Goal: Task Accomplishment & Management: Manage account settings

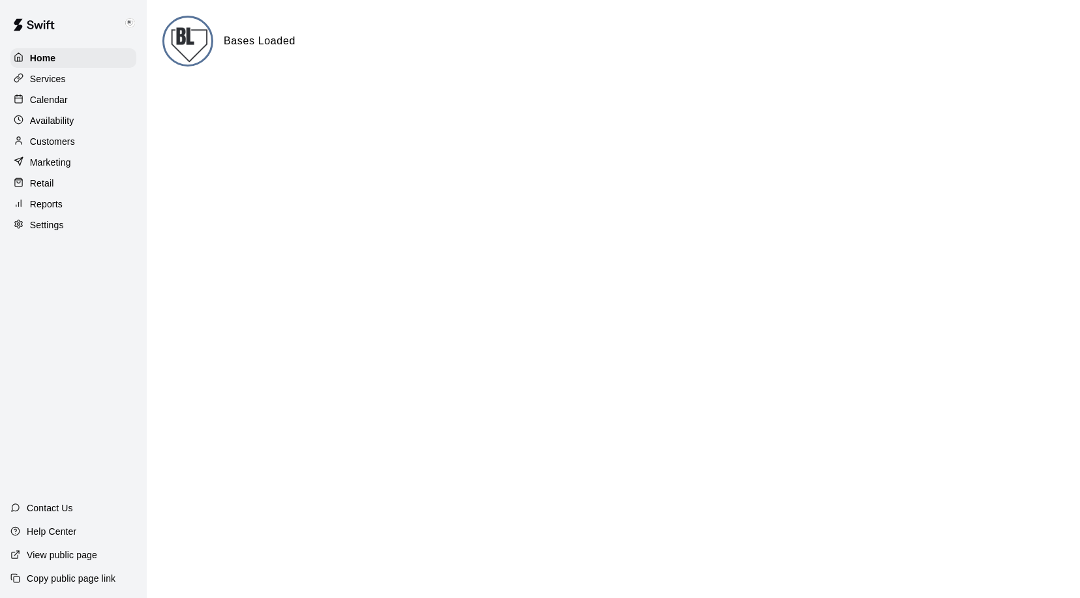
click at [49, 100] on p "Calendar" at bounding box center [49, 99] width 38 height 13
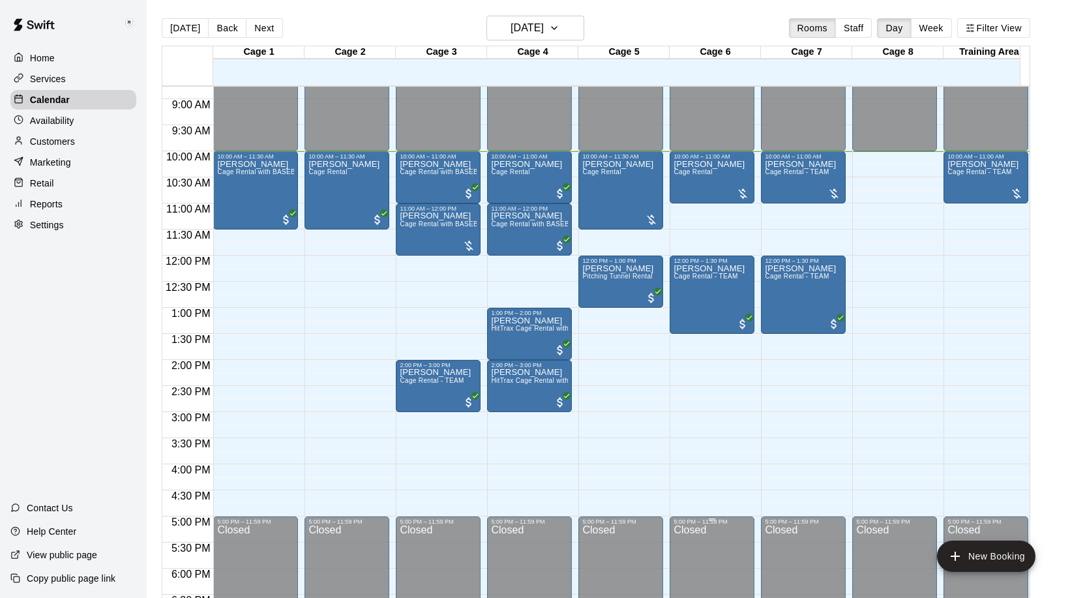
scroll to position [392, 0]
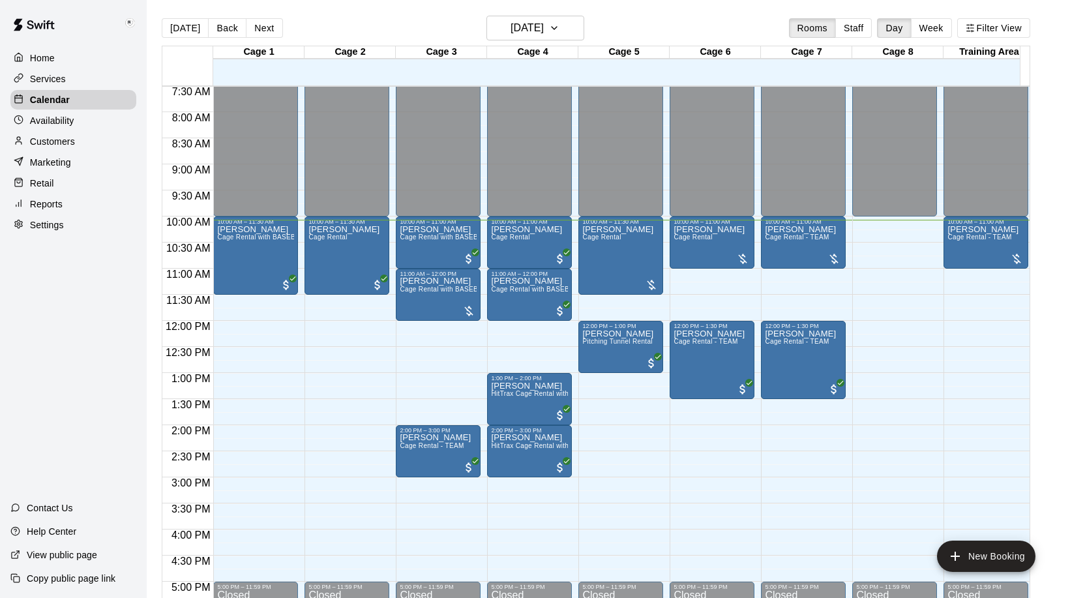
click at [40, 231] on p "Settings" at bounding box center [47, 224] width 34 height 13
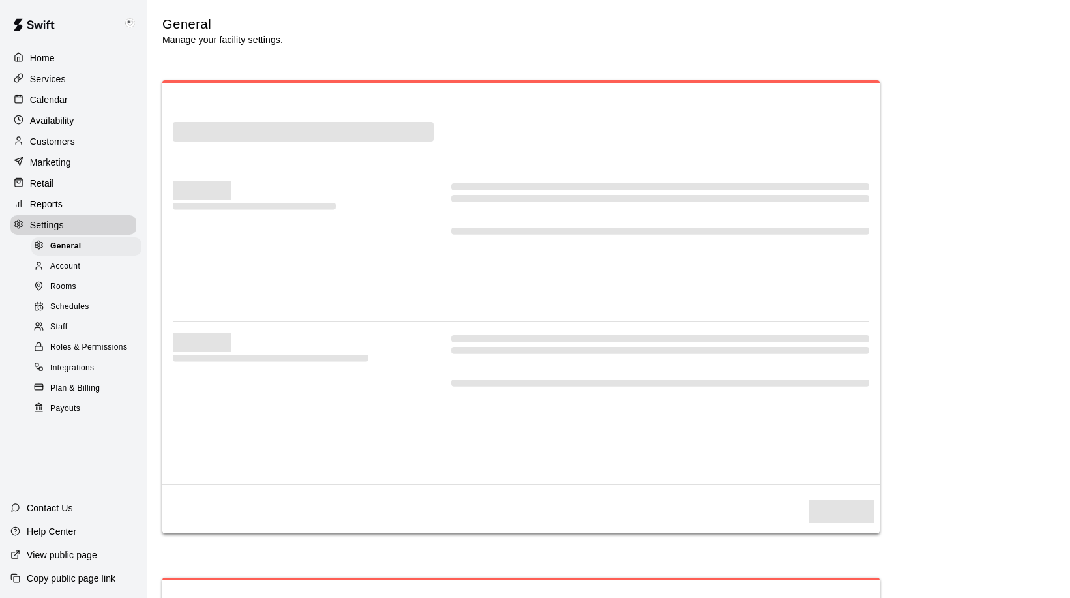
select select "**"
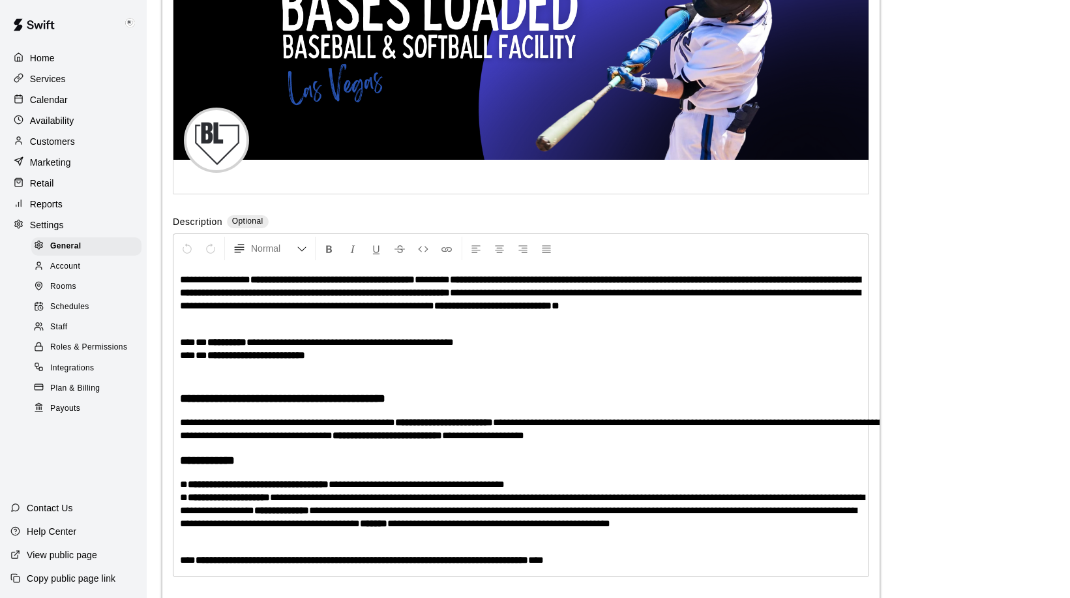
scroll to position [2846, 0]
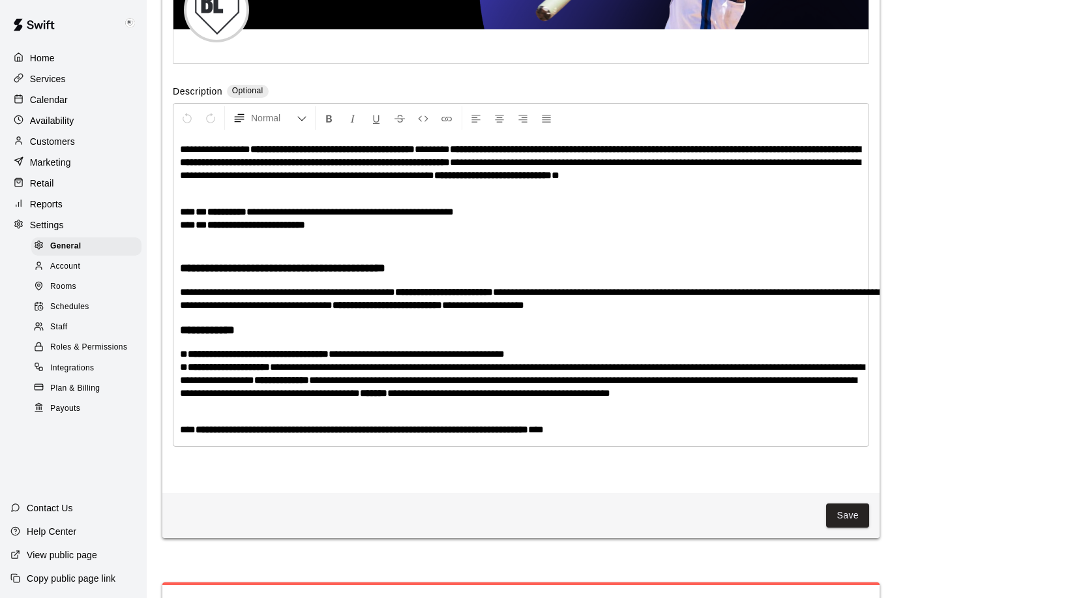
click at [567, 167] on strong "**********" at bounding box center [520, 155] width 681 height 23
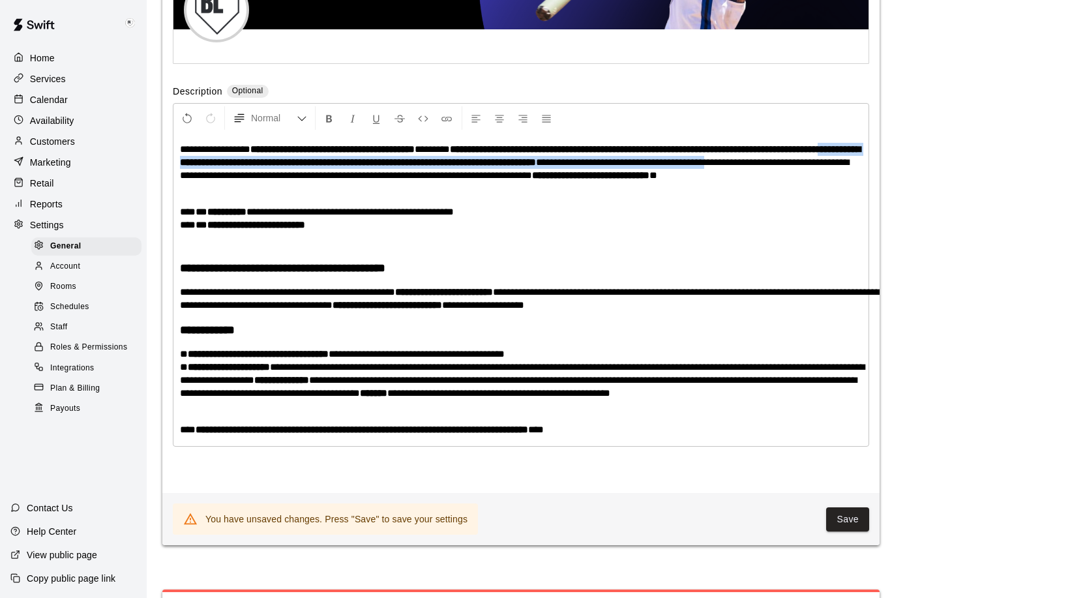
drag, startPoint x: 222, startPoint y: 194, endPoint x: 181, endPoint y: 200, distance: 41.5
click at [181, 182] on p "**********" at bounding box center [521, 162] width 682 height 39
click at [181, 180] on span "**********" at bounding box center [514, 168] width 669 height 23
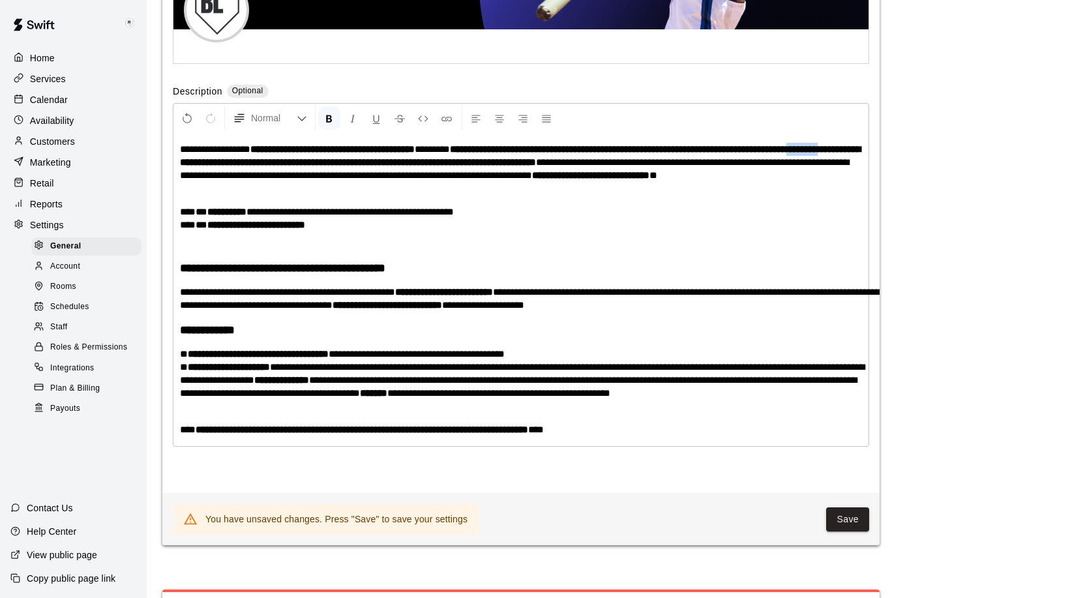
drag, startPoint x: 221, startPoint y: 194, endPoint x: 183, endPoint y: 197, distance: 38.6
click at [183, 167] on strong "**********" at bounding box center [520, 155] width 681 height 23
click at [850, 531] on button "Save" at bounding box center [847, 519] width 43 height 24
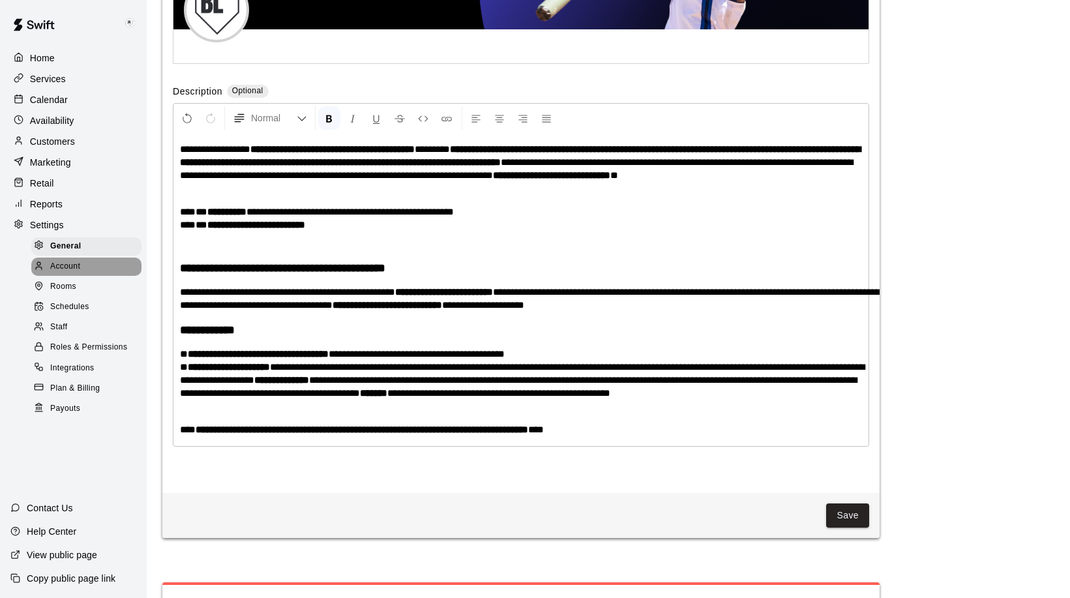
click at [72, 269] on span "Account" at bounding box center [65, 266] width 30 height 13
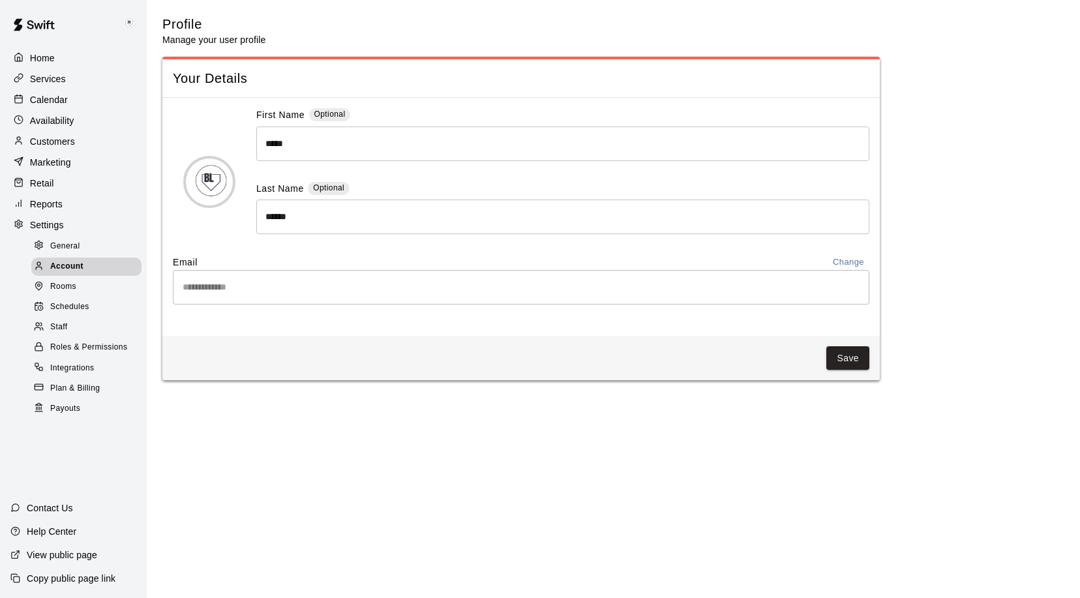
click at [68, 290] on span "Rooms" at bounding box center [63, 286] width 26 height 13
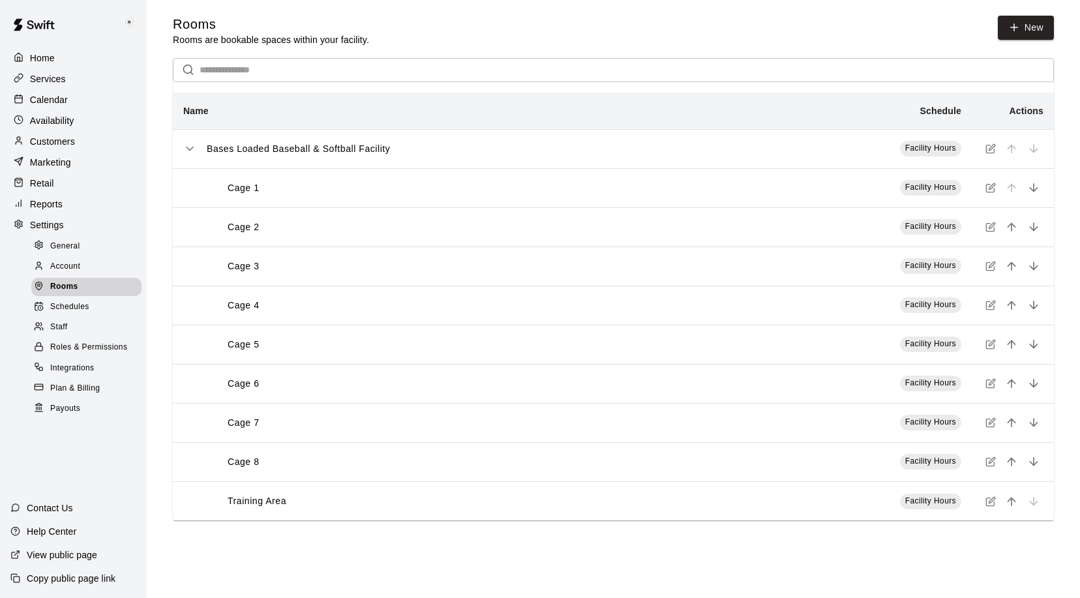
click at [68, 312] on span "Schedules" at bounding box center [69, 307] width 39 height 13
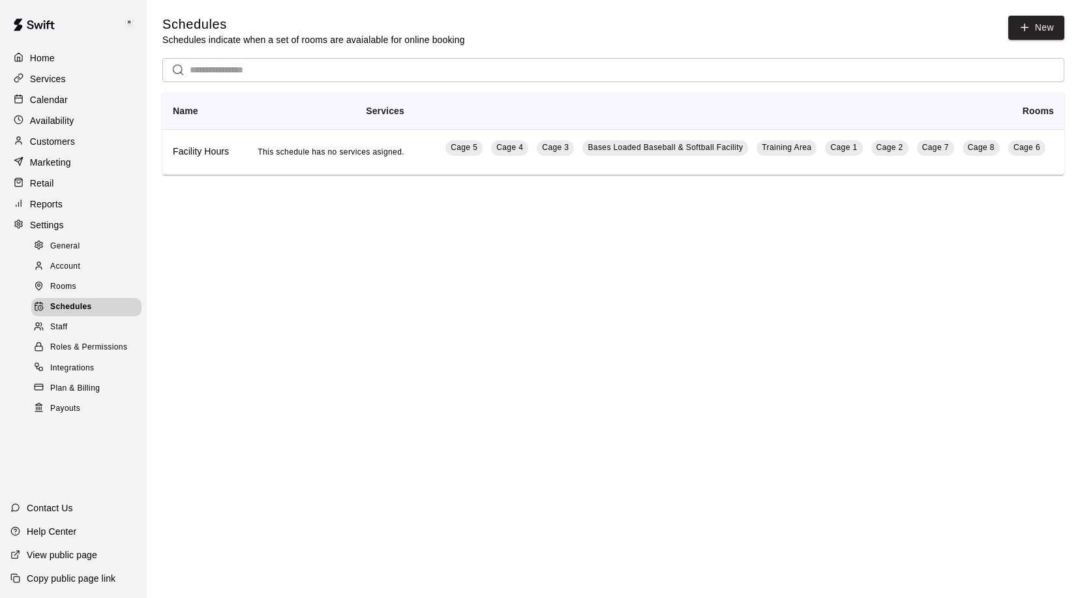
click at [54, 334] on span "Staff" at bounding box center [58, 327] width 17 height 13
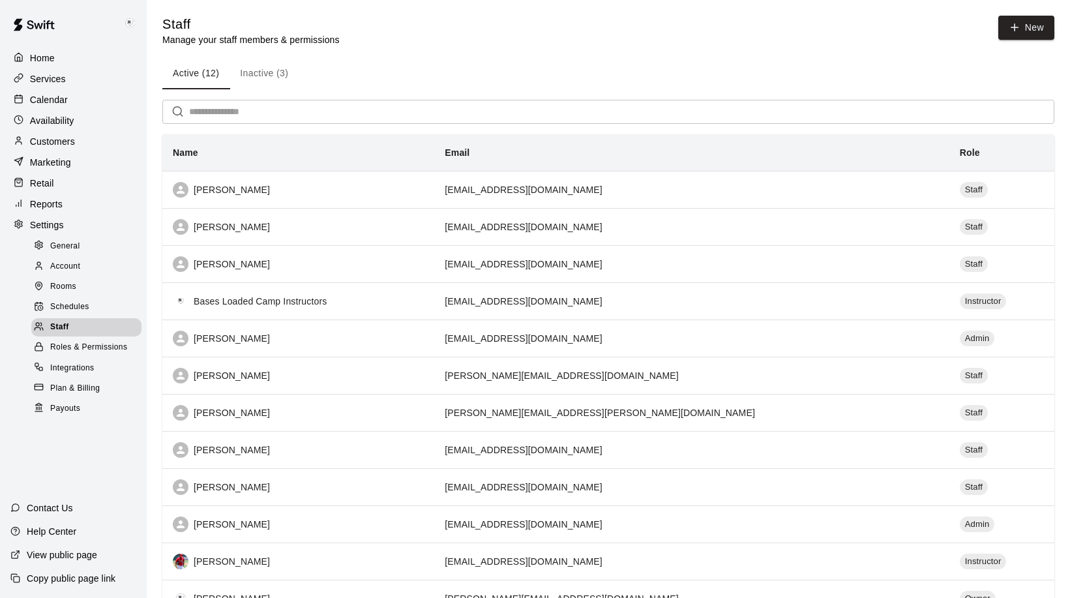
click at [65, 354] on span "Roles & Permissions" at bounding box center [88, 347] width 77 height 13
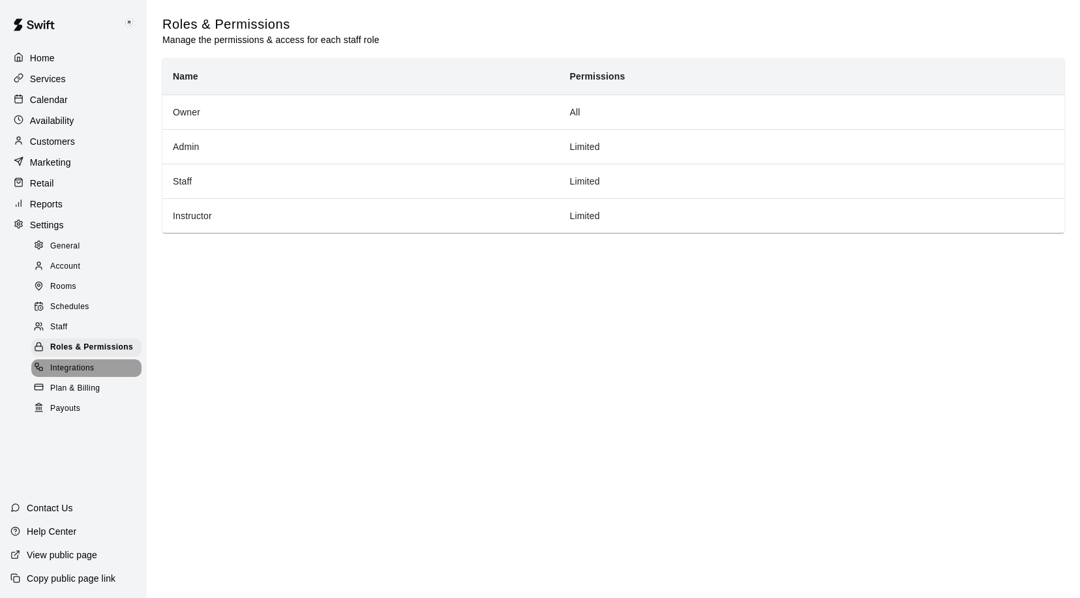
click at [65, 374] on span "Integrations" at bounding box center [72, 368] width 44 height 13
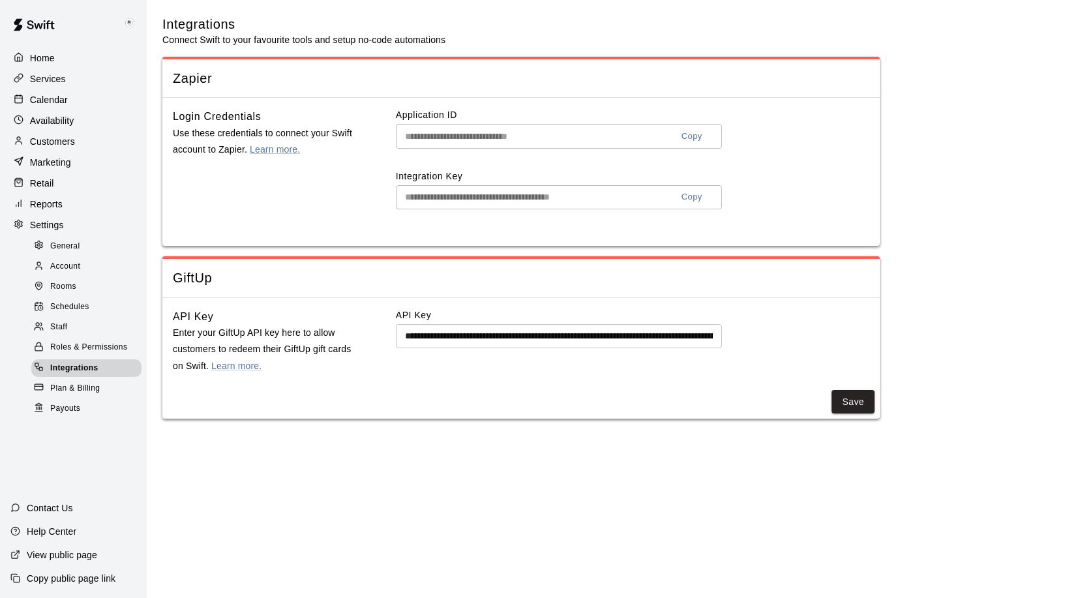
click at [68, 395] on span "Plan & Billing" at bounding box center [75, 388] width 50 height 13
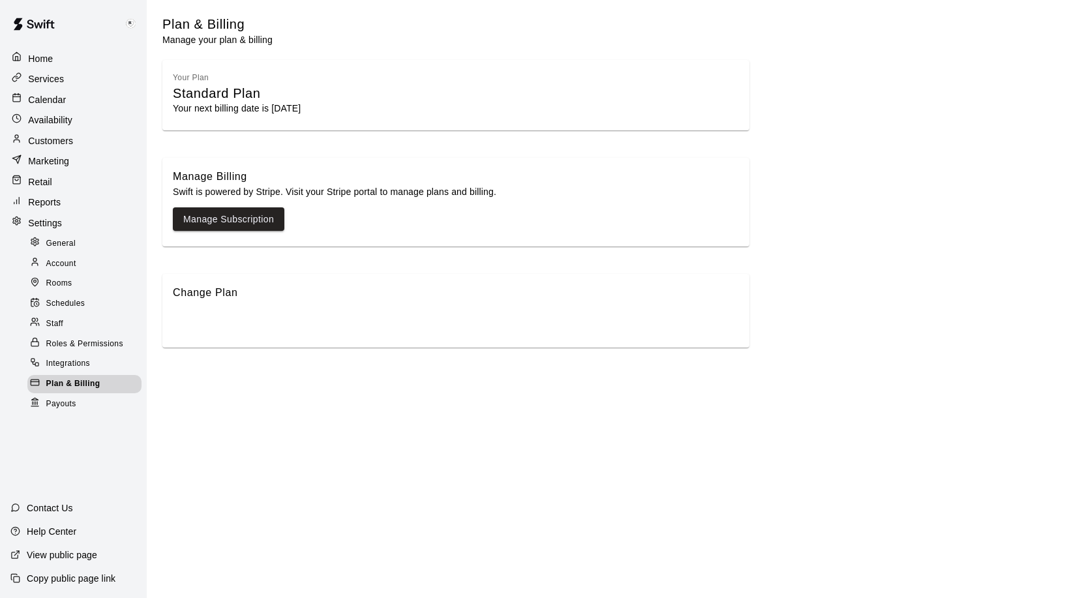
click at [48, 97] on p "Calendar" at bounding box center [47, 99] width 38 height 13
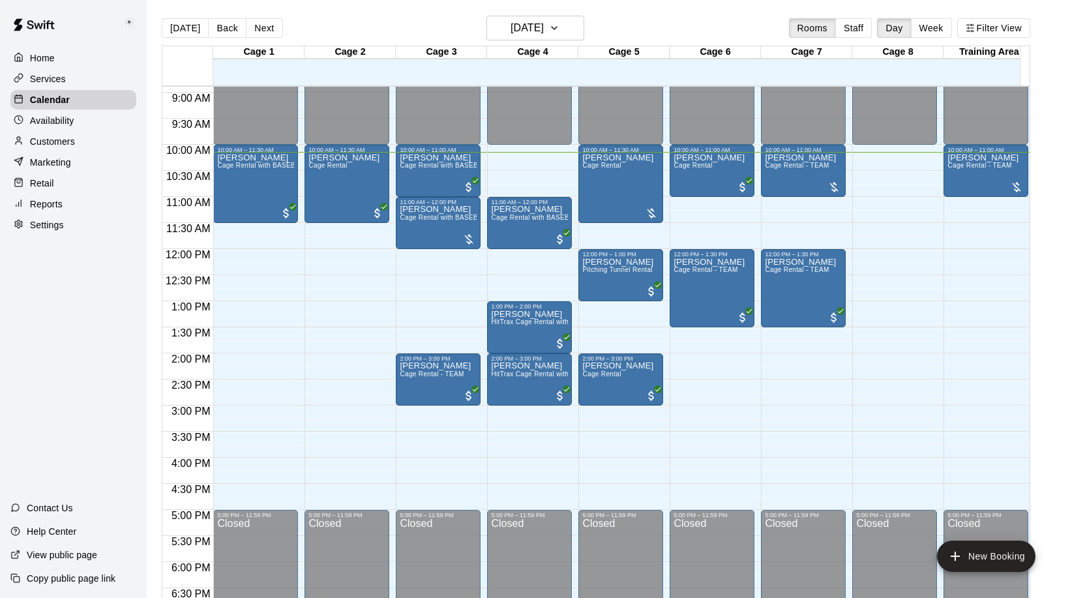
scroll to position [398, 0]
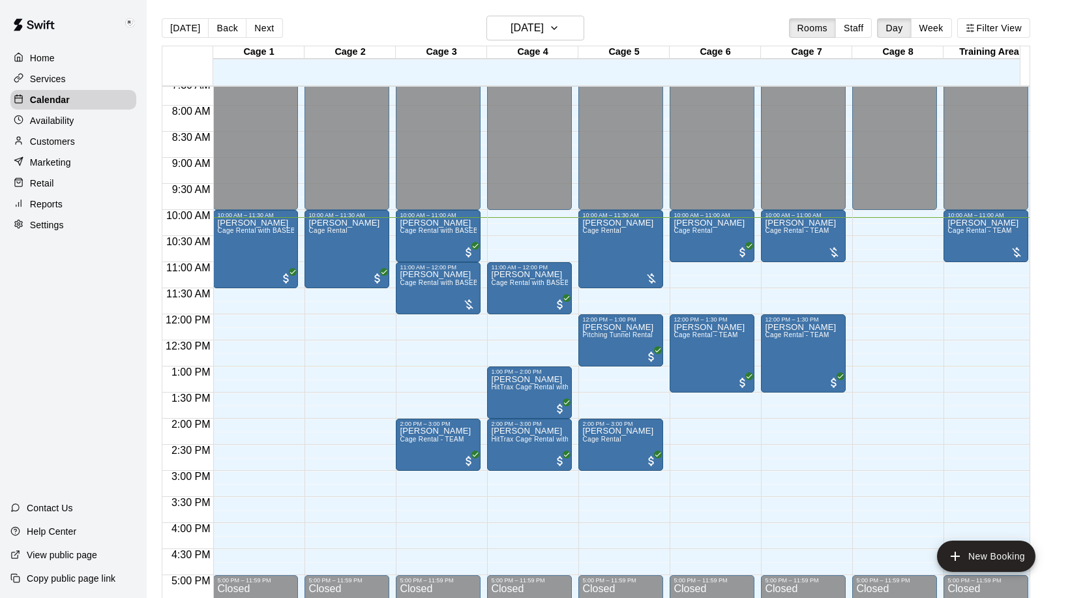
click at [45, 100] on p "Calendar" at bounding box center [50, 99] width 40 height 13
click at [46, 55] on p "Home" at bounding box center [42, 58] width 25 height 13
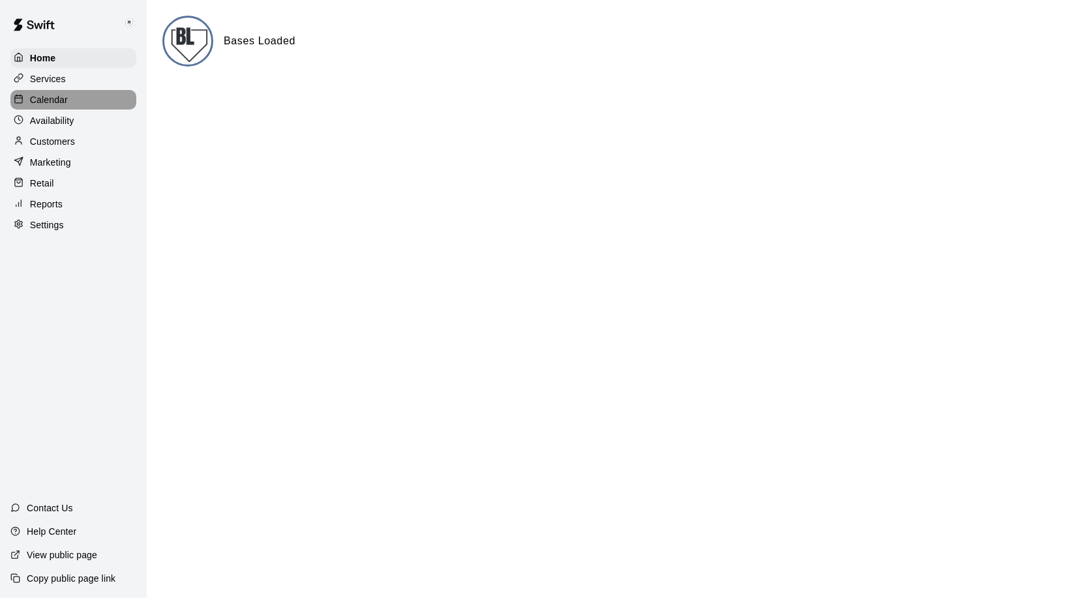
click at [44, 99] on p "Calendar" at bounding box center [49, 99] width 38 height 13
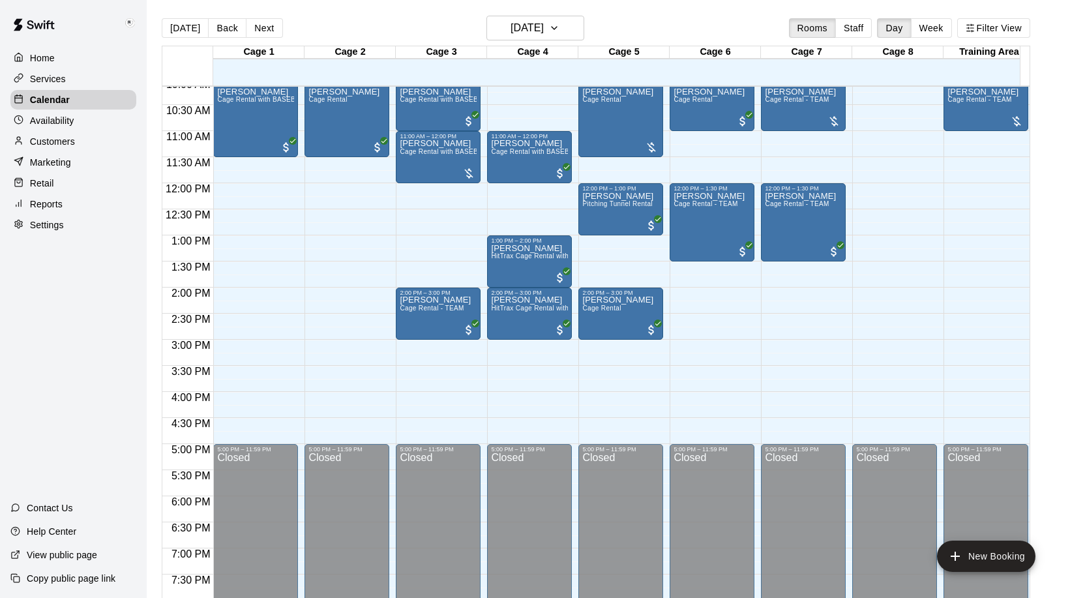
scroll to position [399, 0]
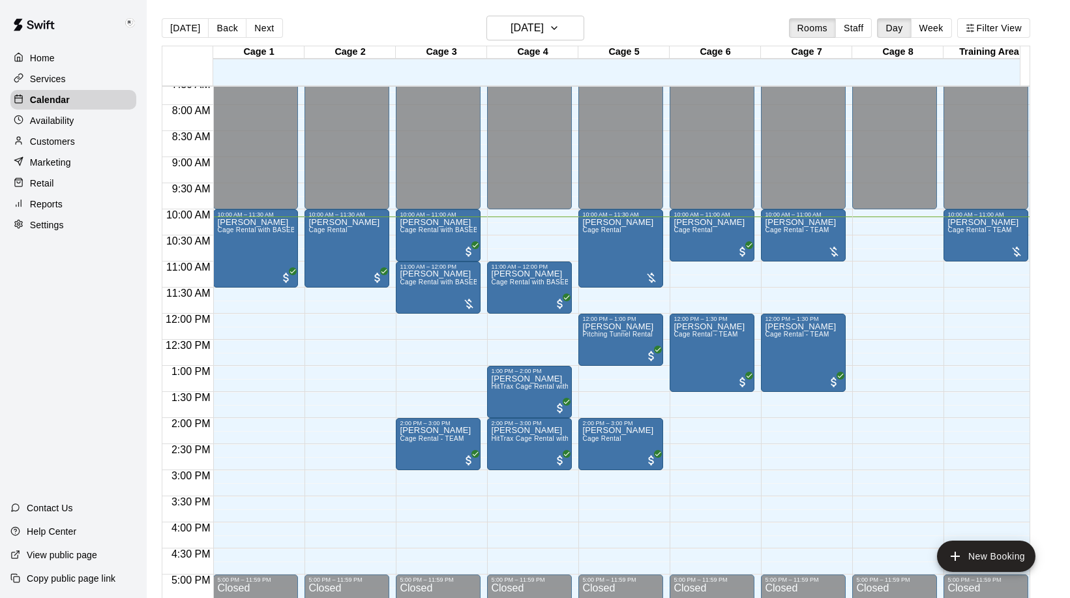
click at [51, 141] on p "Customers" at bounding box center [52, 141] width 45 height 13
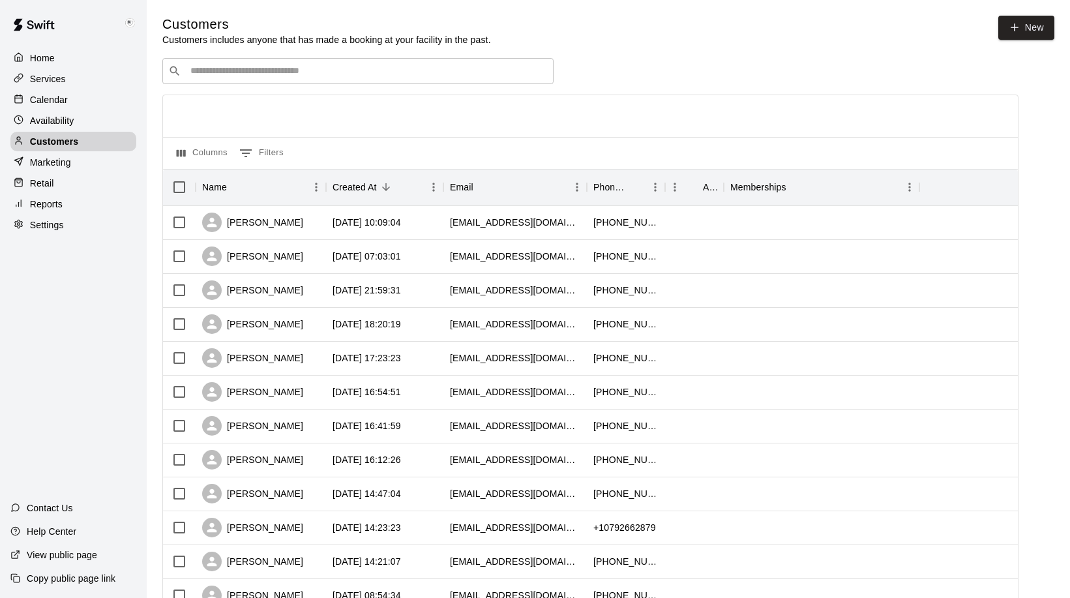
click at [42, 104] on p "Calendar" at bounding box center [49, 99] width 38 height 13
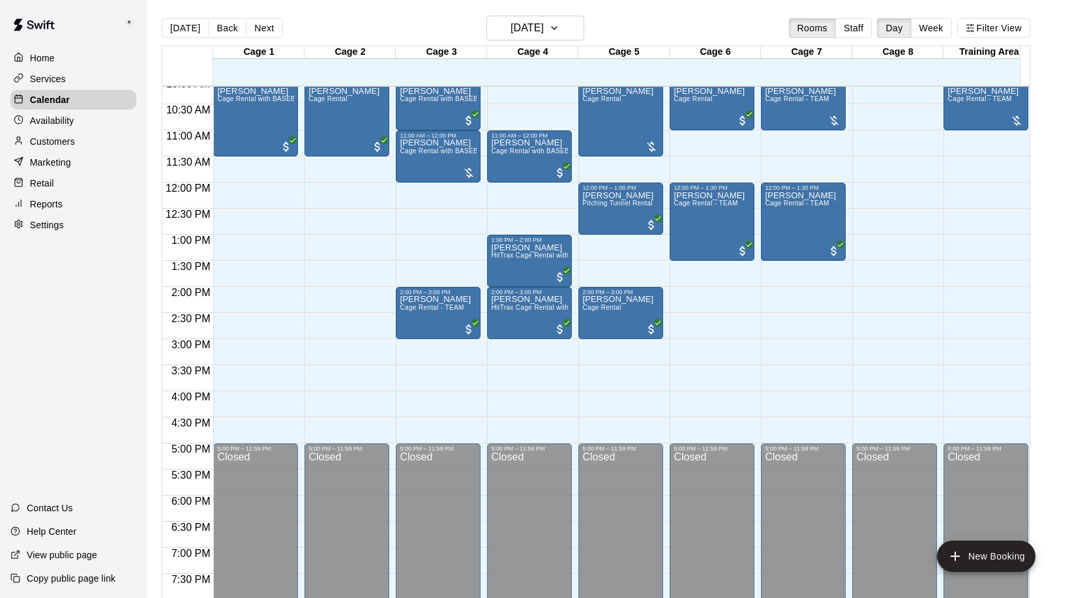
scroll to position [465, 0]
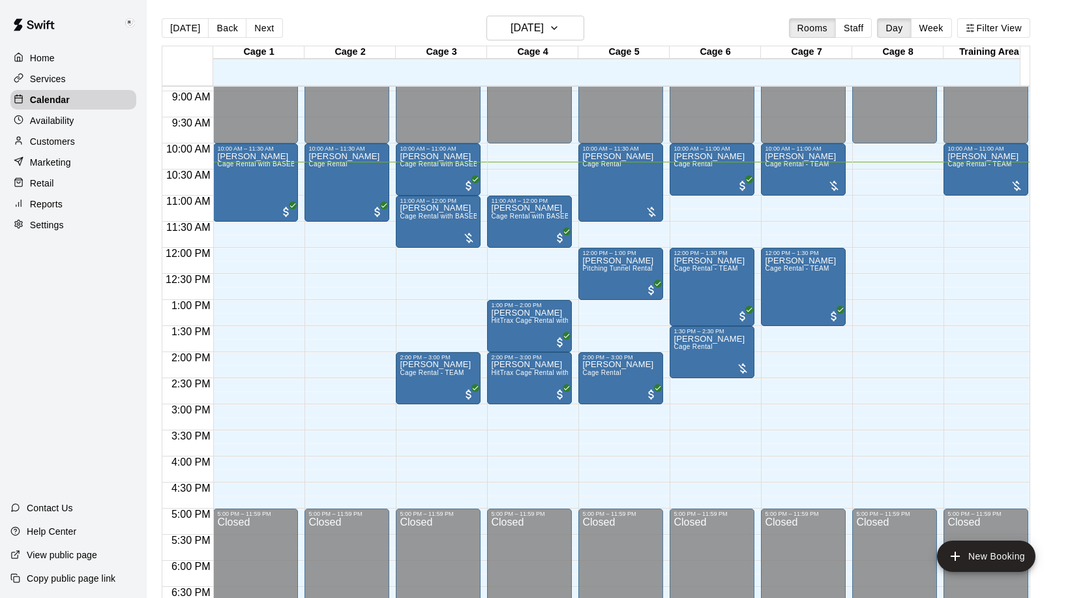
click at [55, 168] on p "Marketing" at bounding box center [50, 162] width 41 height 13
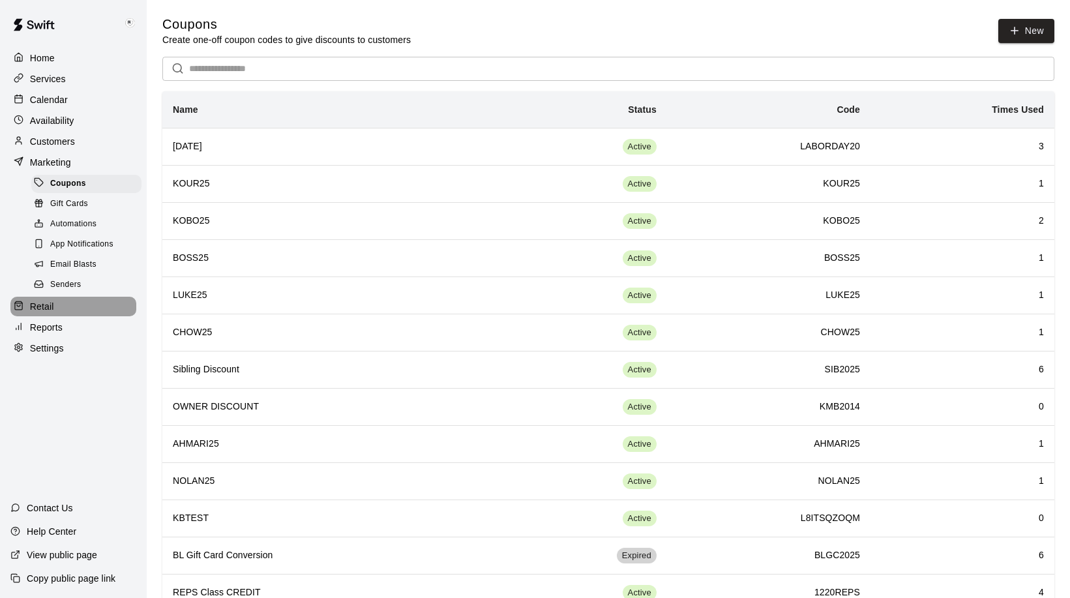
click at [48, 313] on p "Retail" at bounding box center [42, 306] width 24 height 13
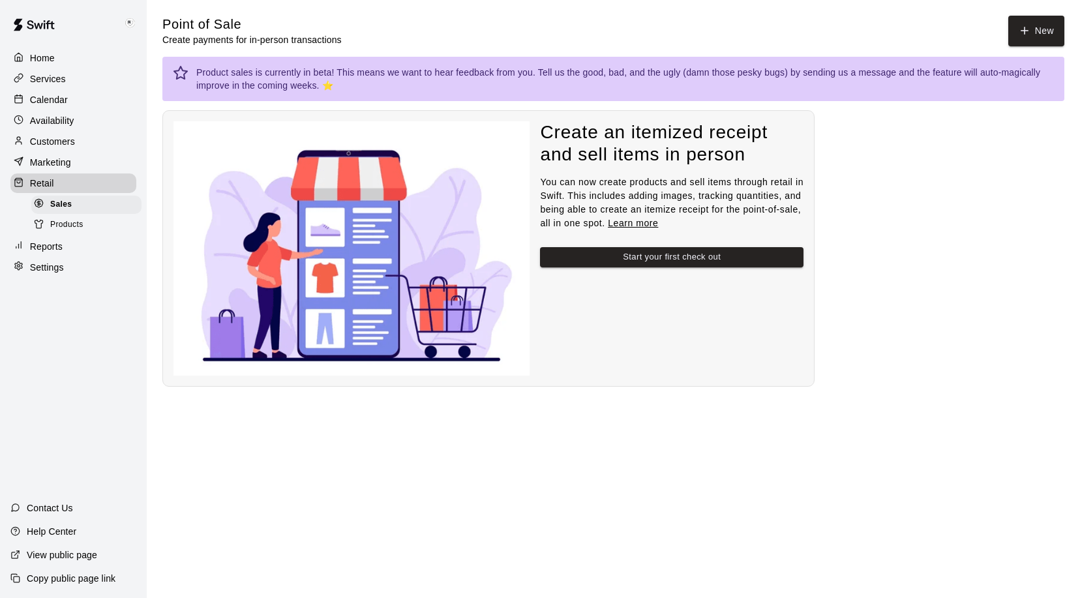
click at [46, 249] on p "Reports" at bounding box center [46, 246] width 33 height 13
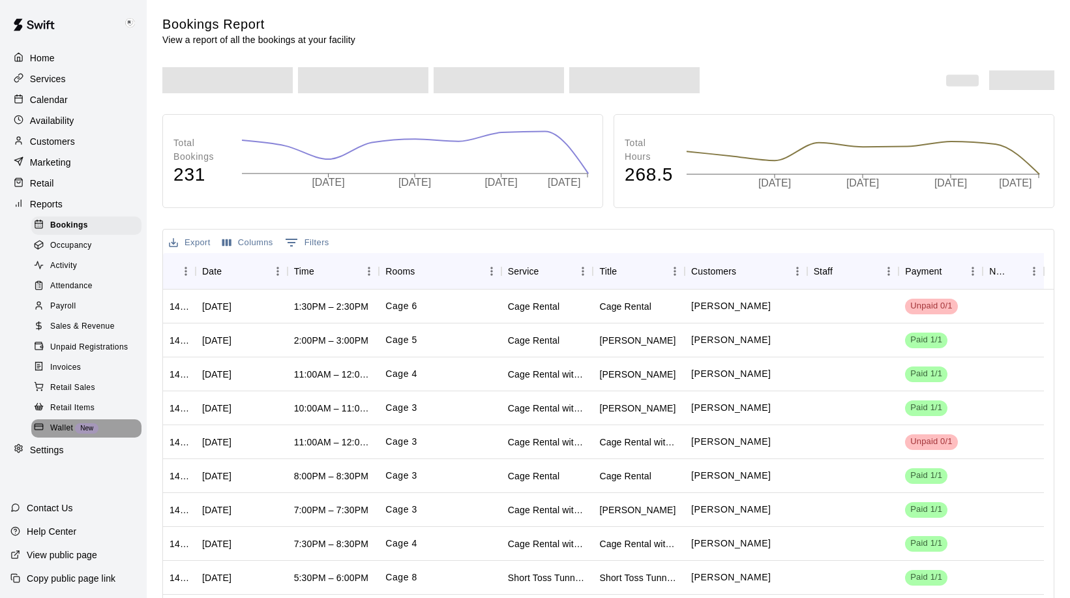
click at [64, 435] on span "Wallet" at bounding box center [61, 428] width 23 height 13
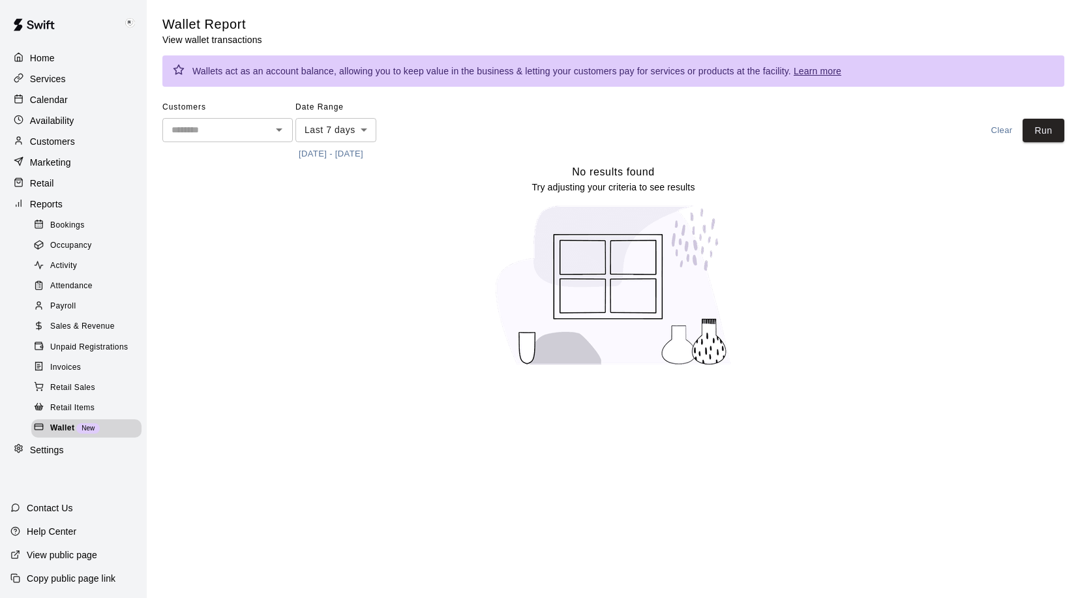
click at [50, 456] on p "Settings" at bounding box center [47, 449] width 34 height 13
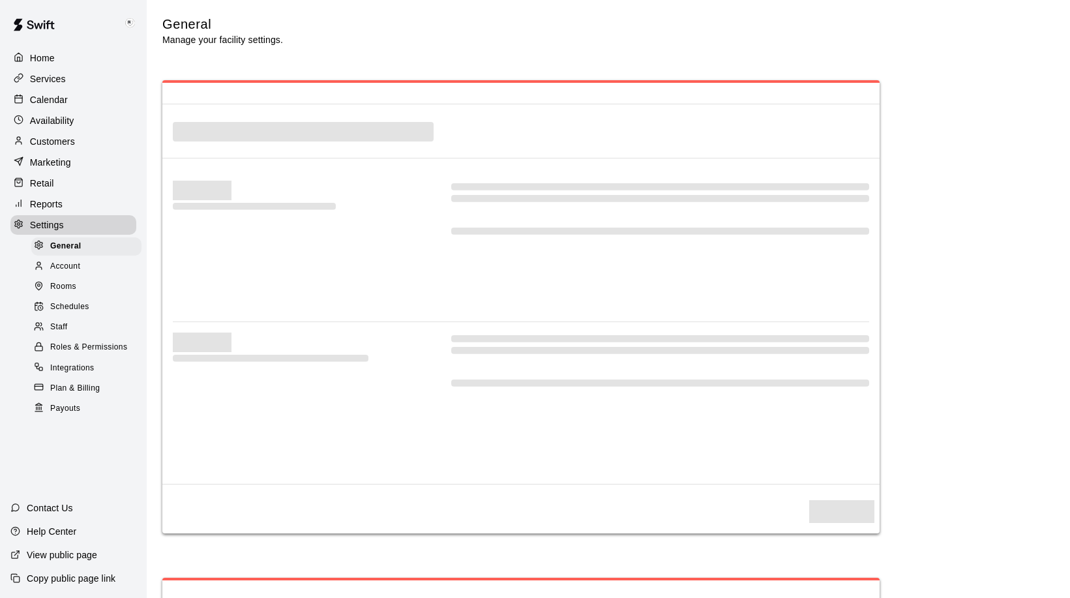
select select "**"
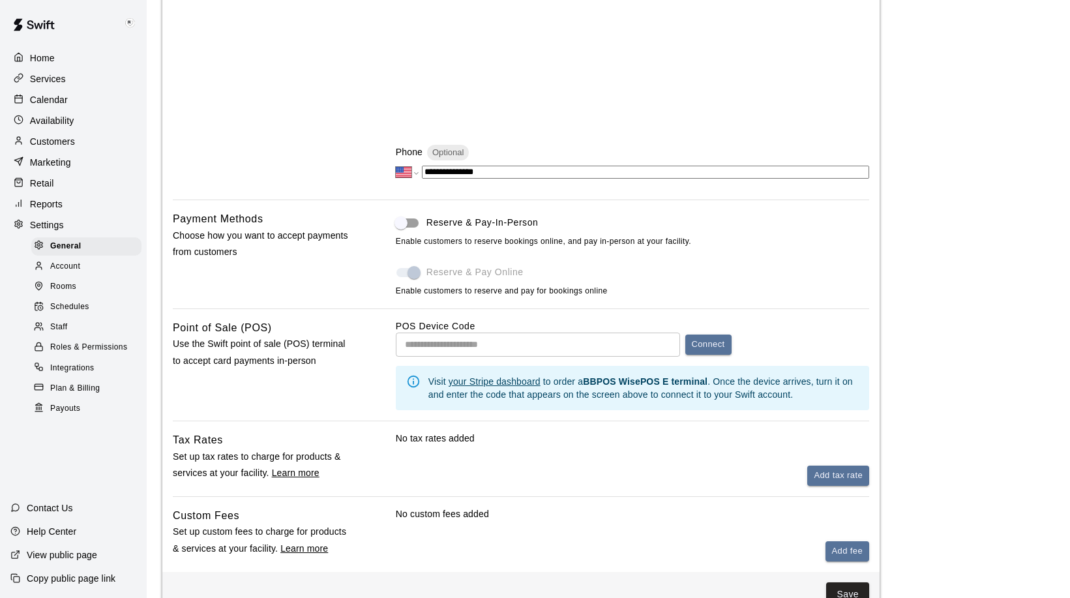
scroll to position [587, 0]
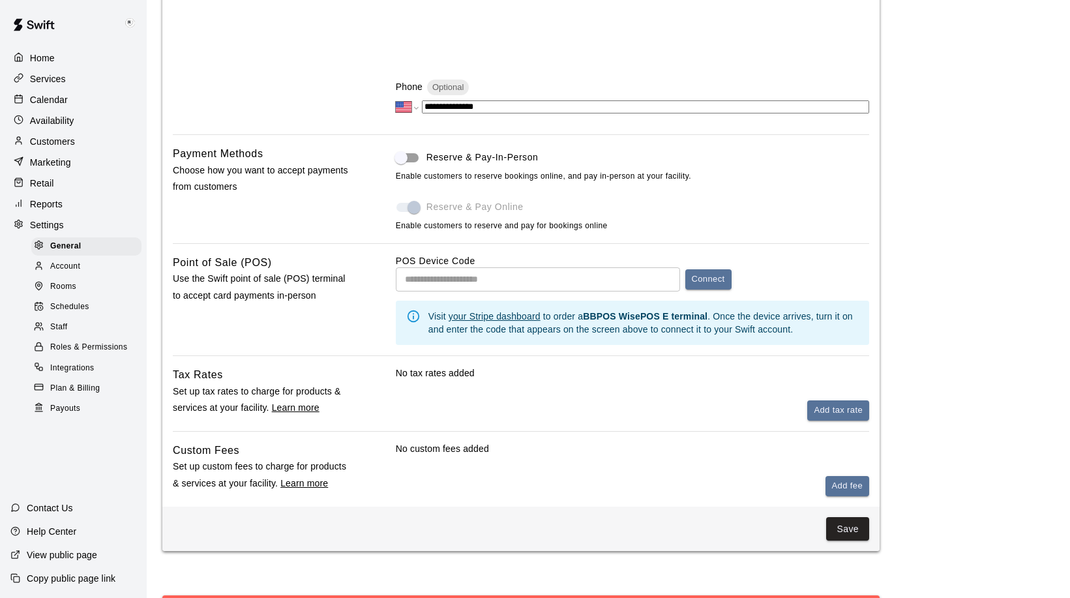
click at [45, 76] on p "Services" at bounding box center [48, 78] width 36 height 13
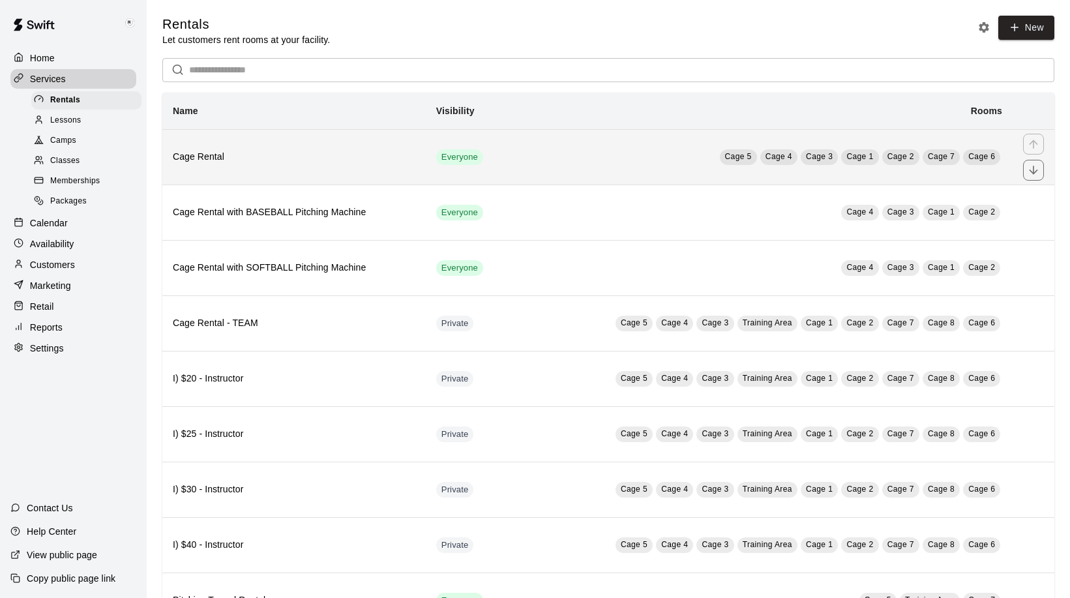
click at [358, 156] on h6 "Cage Rental" at bounding box center [294, 157] width 243 height 14
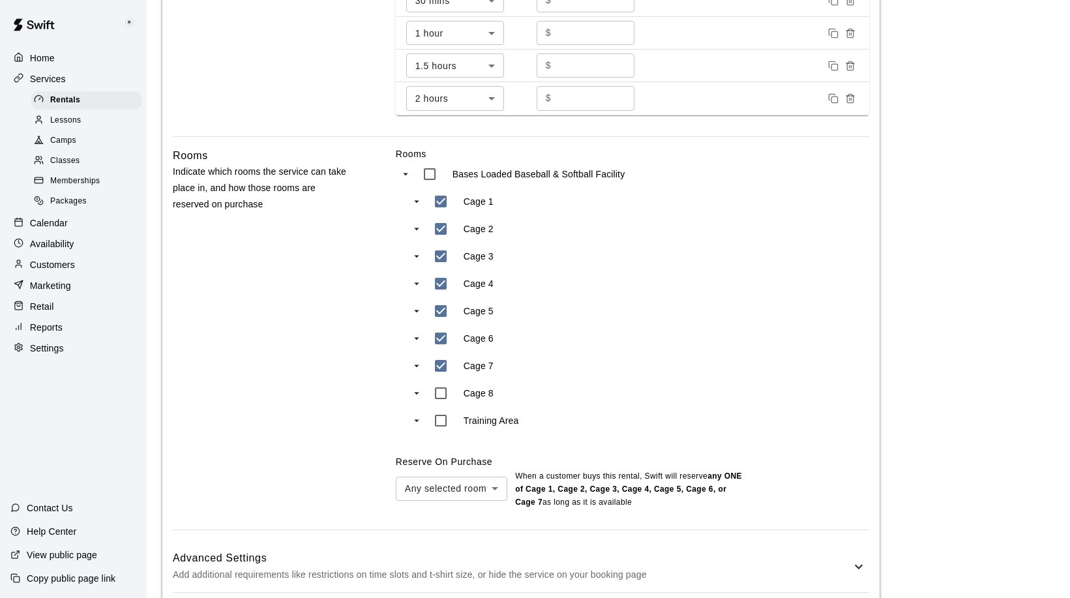
scroll to position [655, 0]
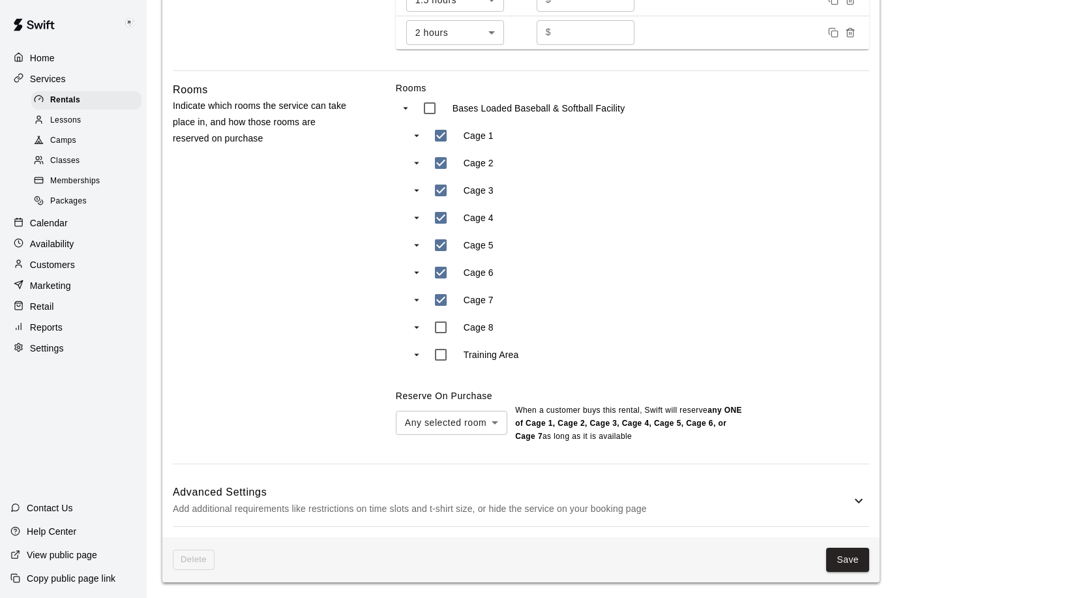
click at [855, 499] on icon at bounding box center [859, 500] width 8 height 5
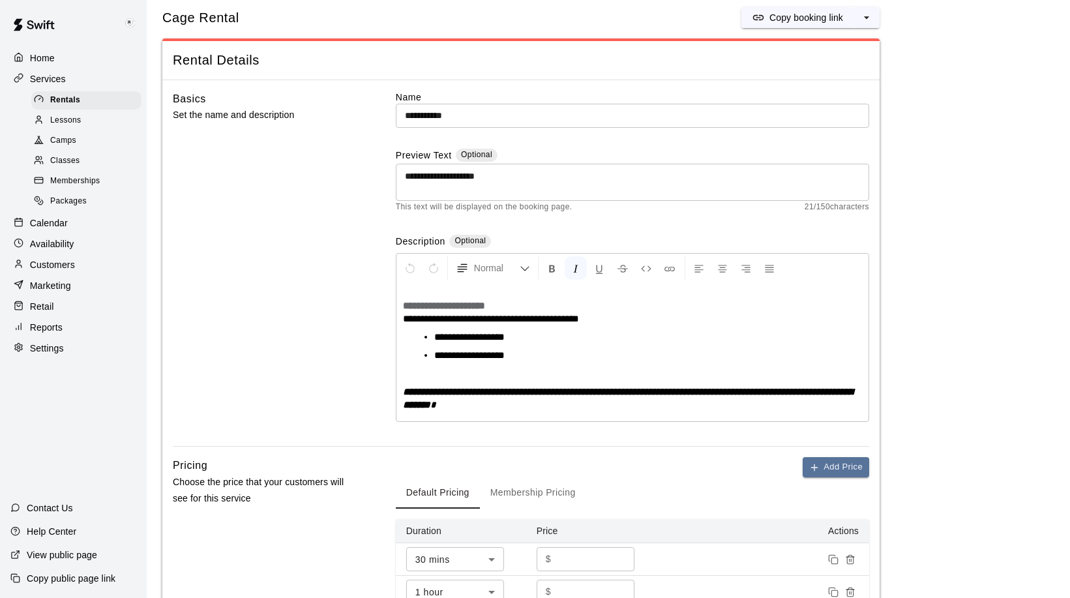
scroll to position [0, 0]
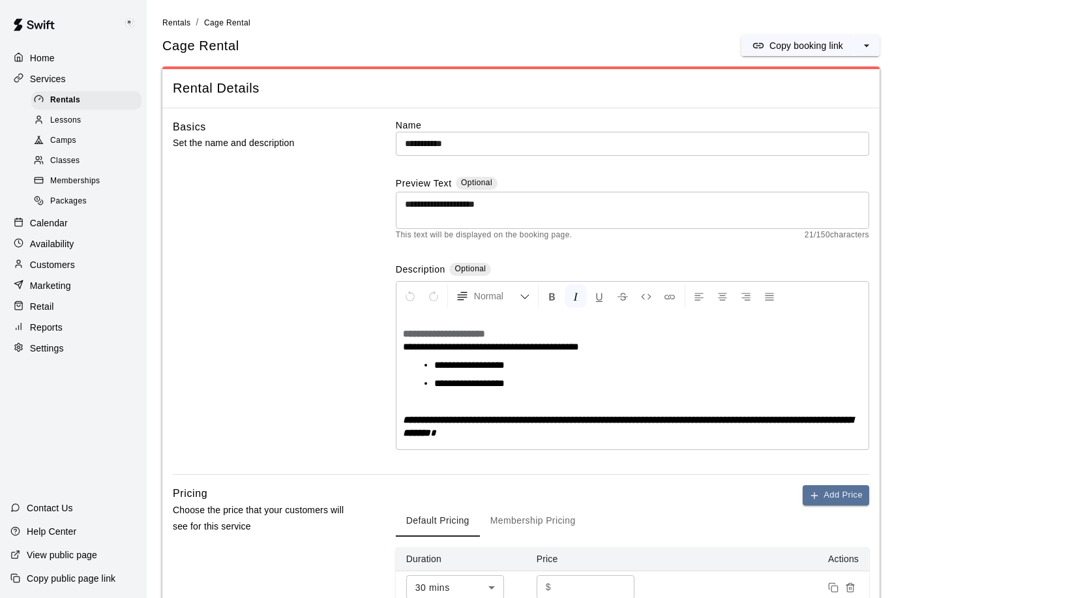
click at [49, 227] on p "Calendar" at bounding box center [49, 222] width 38 height 13
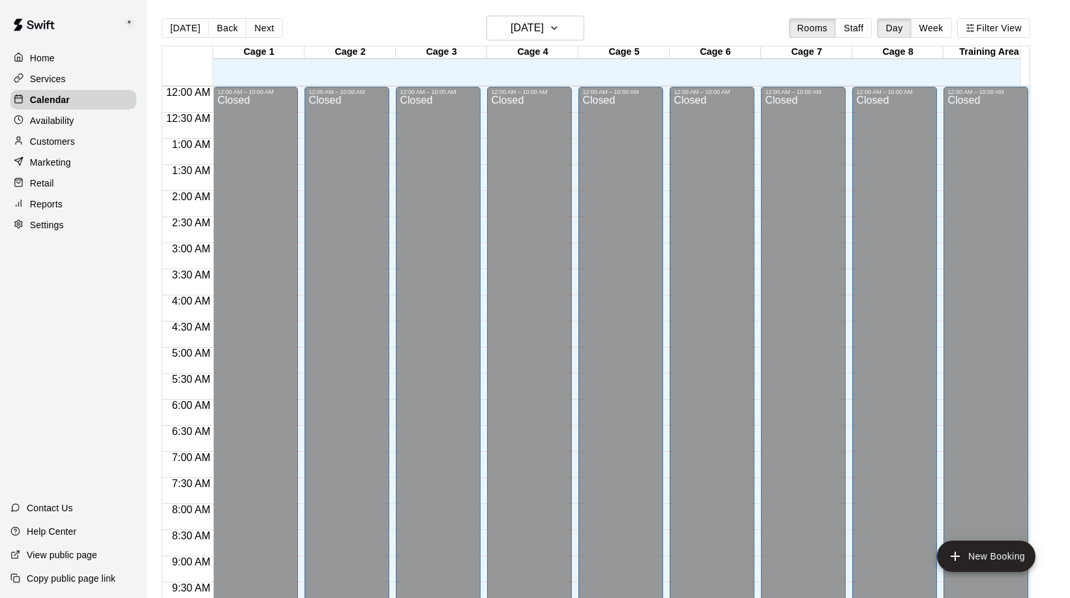
scroll to position [542, 0]
